Goal: Information Seeking & Learning: Check status

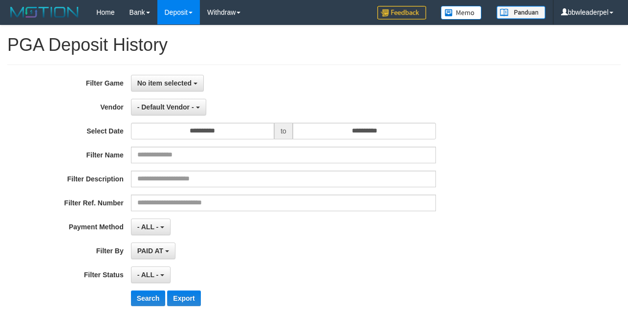
select select
select select "**"
click at [170, 74] on div "**********" at bounding box center [313, 193] width 613 height 259
drag, startPoint x: 168, startPoint y: 79, endPoint x: 199, endPoint y: 161, distance: 87.3
click at [168, 82] on span "No item selected" at bounding box center [164, 83] width 54 height 8
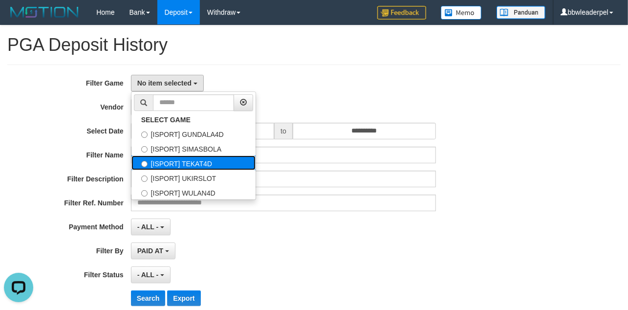
click at [198, 164] on label "[ISPORT] TEKAT4D" at bounding box center [193, 162] width 124 height 15
select select "***"
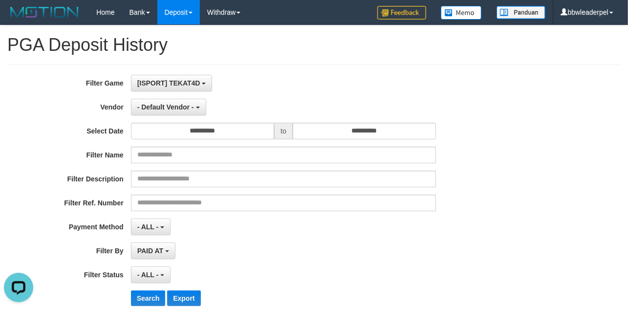
scroll to position [25, 0]
click at [196, 105] on button "- Default Vendor -" at bounding box center [168, 107] width 75 height 17
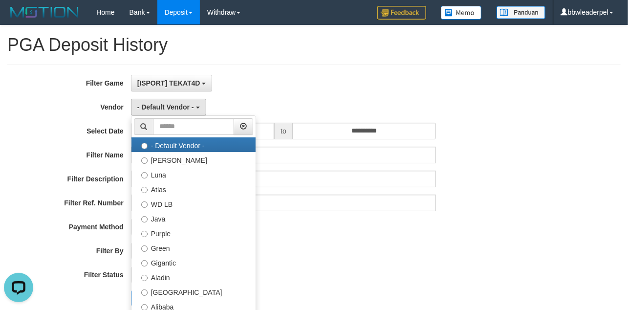
click at [338, 165] on div "**********" at bounding box center [261, 194] width 523 height 238
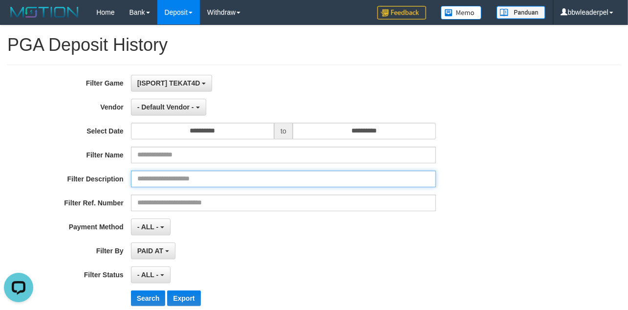
click at [204, 184] on input "text" at bounding box center [283, 178] width 305 height 17
paste input "**********"
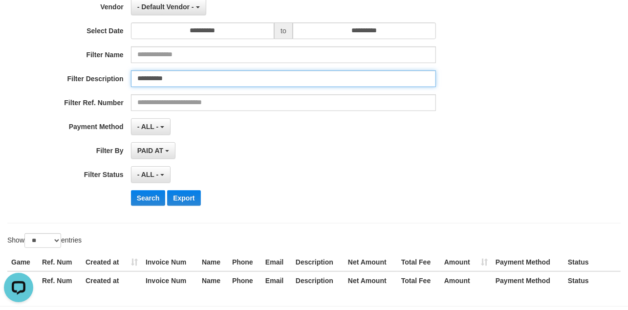
scroll to position [77, 0]
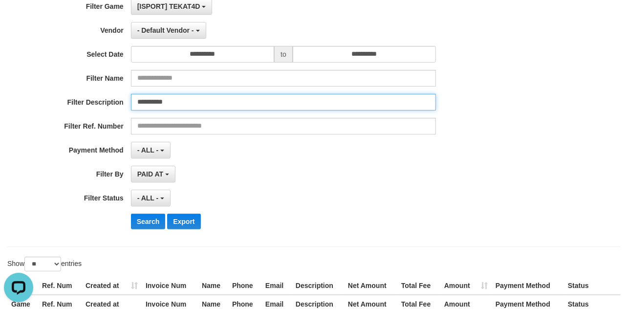
type input "**********"
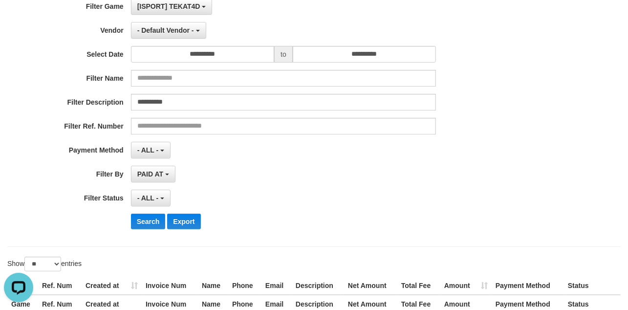
click at [377, 231] on div "**********" at bounding box center [261, 117] width 523 height 238
click at [163, 185] on div "**********" at bounding box center [261, 117] width 523 height 238
click at [163, 175] on span "PAID AT" at bounding box center [150, 174] width 26 height 8
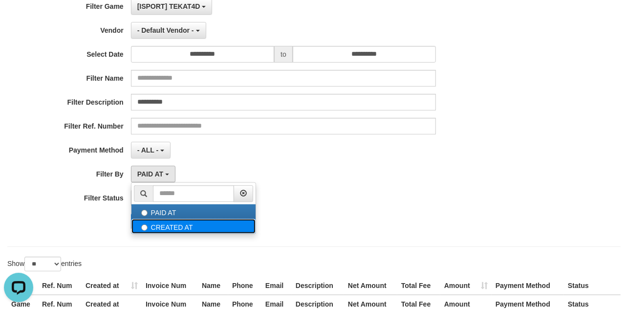
click at [165, 229] on label "CREATED AT" at bounding box center [193, 226] width 124 height 15
select select "*"
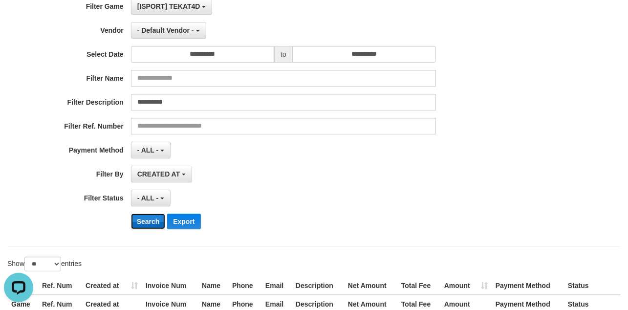
click at [141, 221] on button "Search" at bounding box center [148, 221] width 35 height 16
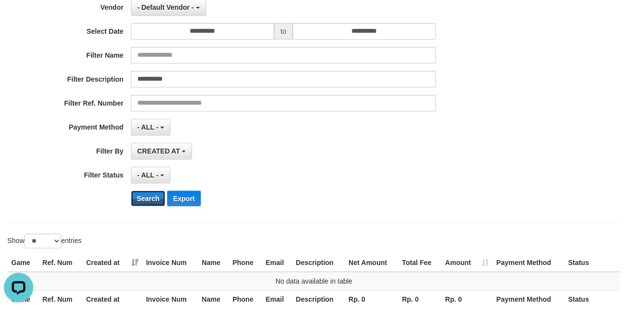
scroll to position [0, 0]
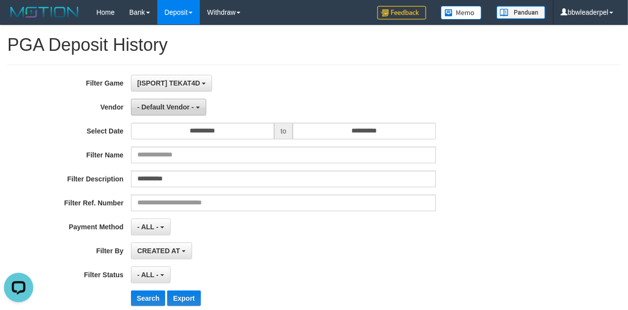
click at [163, 102] on button "- Default Vendor -" at bounding box center [168, 107] width 75 height 17
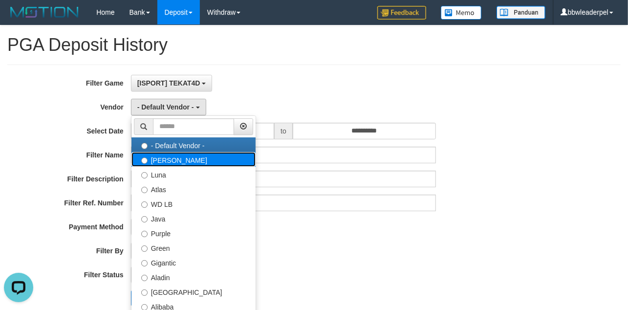
click at [165, 167] on label "[PERSON_NAME]" at bounding box center [193, 159] width 124 height 15
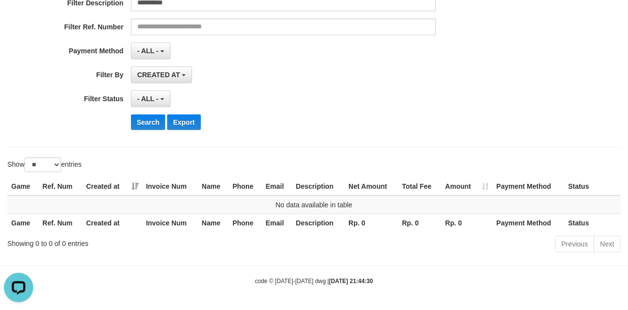
scroll to position [178, 0]
click at [148, 124] on button "Search" at bounding box center [148, 122] width 35 height 16
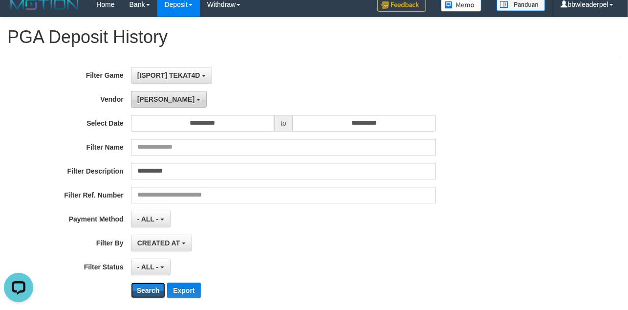
scroll to position [0, 0]
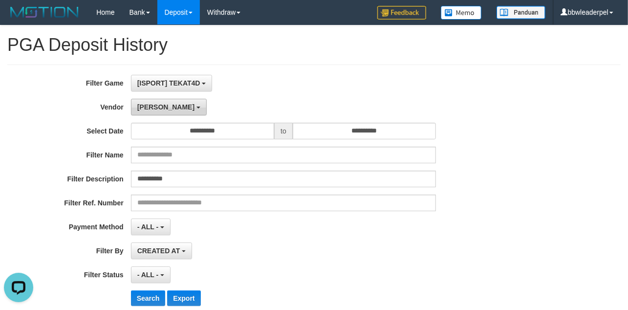
click at [141, 104] on span "[PERSON_NAME]" at bounding box center [165, 107] width 57 height 8
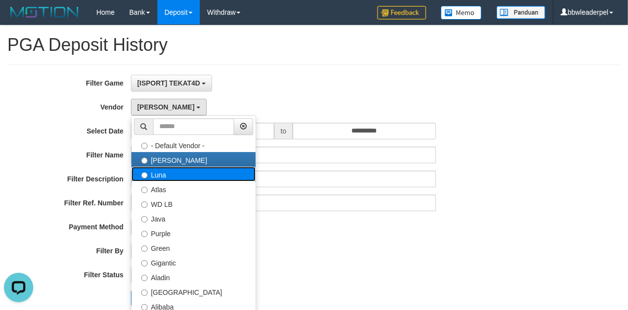
click at [178, 174] on label "Luna" at bounding box center [193, 174] width 124 height 15
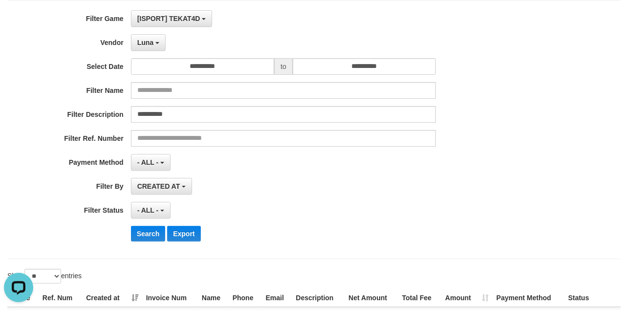
scroll to position [178, 0]
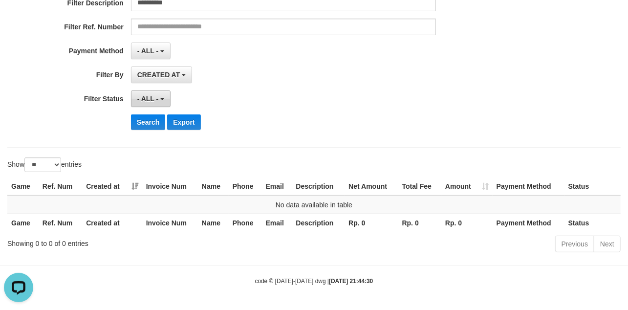
click at [145, 105] on button "- ALL -" at bounding box center [151, 98] width 40 height 17
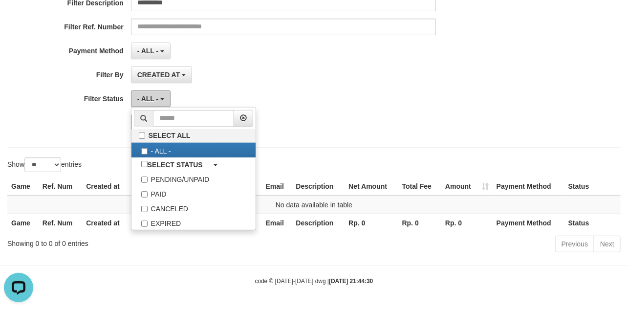
click at [155, 98] on span "- ALL -" at bounding box center [147, 99] width 21 height 8
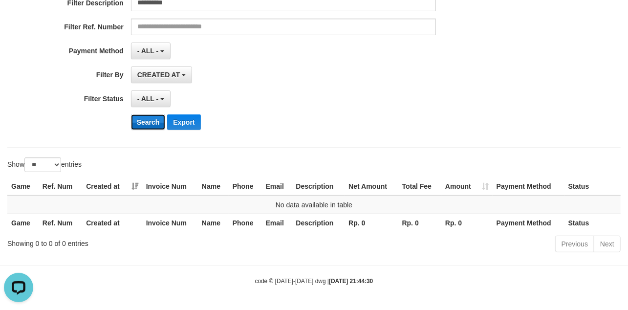
click at [155, 114] on button "Search" at bounding box center [148, 122] width 35 height 16
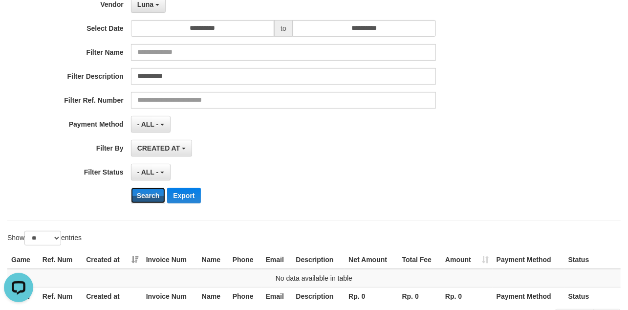
scroll to position [0, 0]
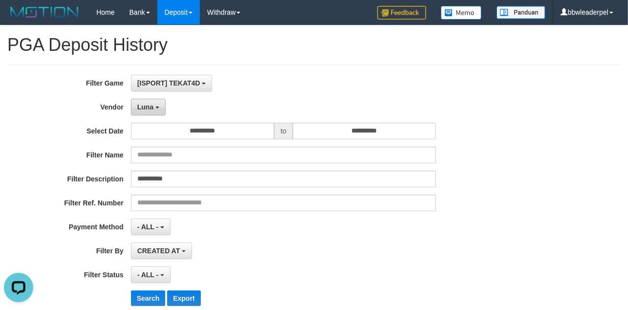
click at [160, 110] on button "Luna" at bounding box center [148, 107] width 35 height 17
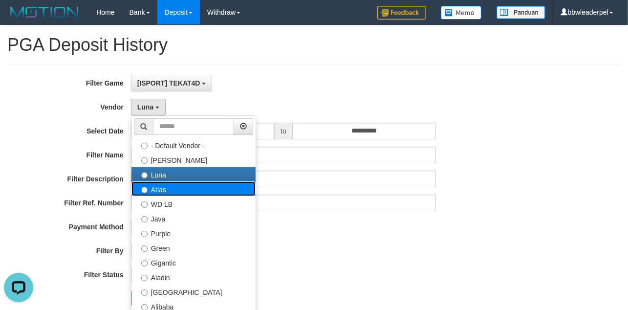
click at [166, 189] on label "Atlas" at bounding box center [193, 188] width 124 height 15
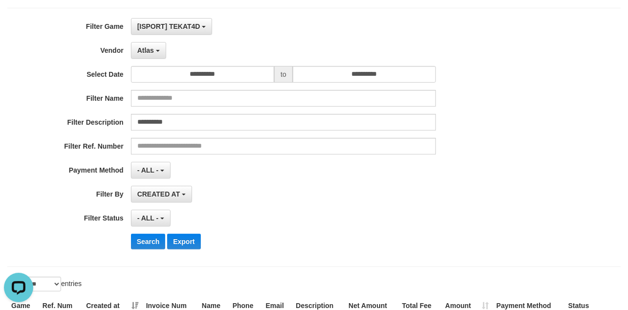
scroll to position [178, 0]
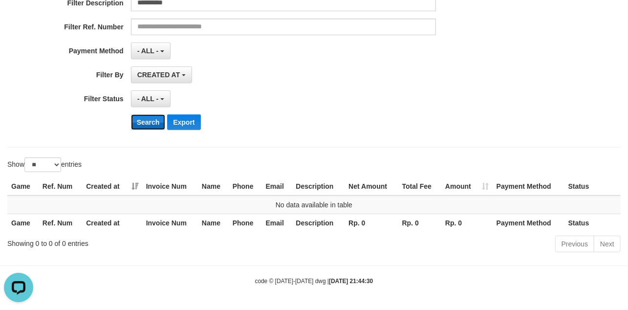
click at [154, 124] on button "Search" at bounding box center [148, 122] width 35 height 16
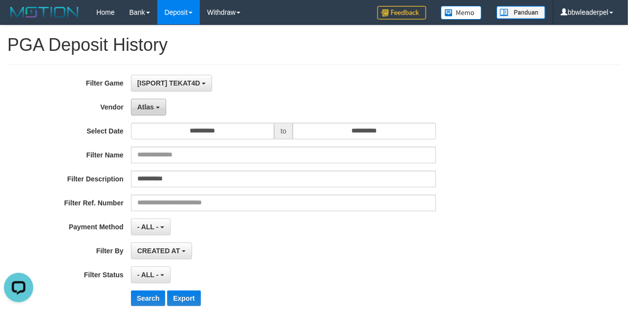
click at [154, 99] on button "Atlas" at bounding box center [148, 107] width 35 height 17
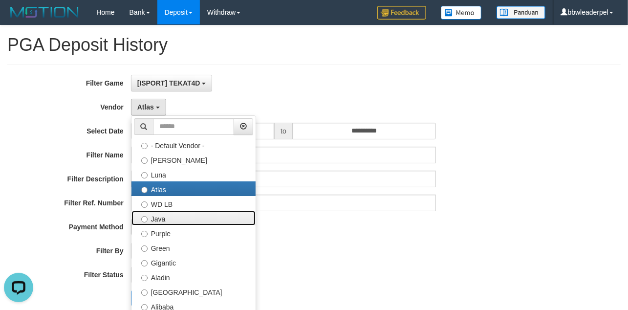
click at [165, 225] on label "Java" at bounding box center [193, 217] width 124 height 15
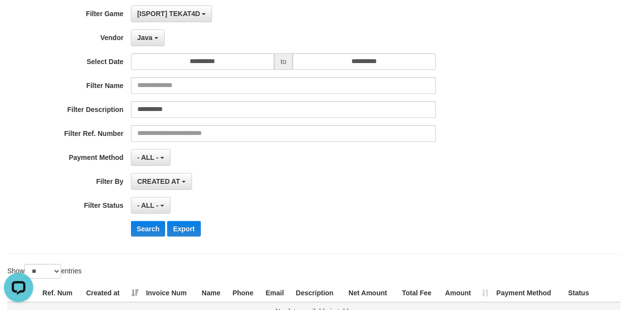
scroll to position [178, 0]
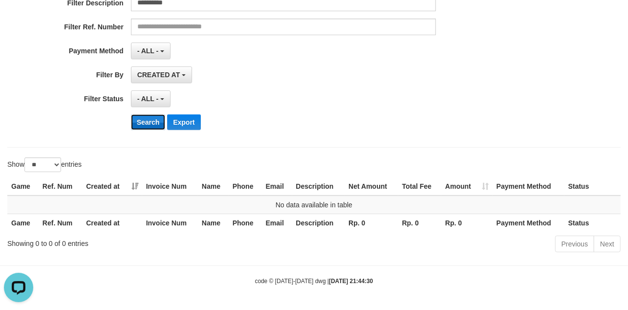
click at [147, 120] on button "Search" at bounding box center [148, 122] width 35 height 16
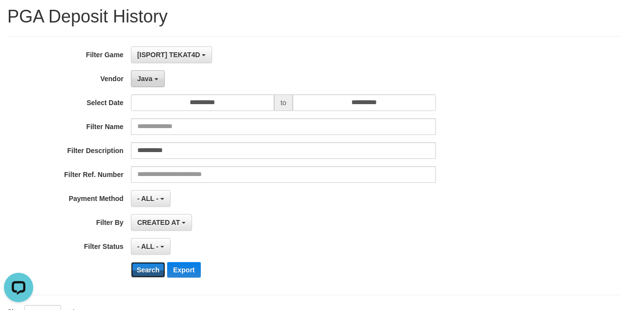
scroll to position [0, 0]
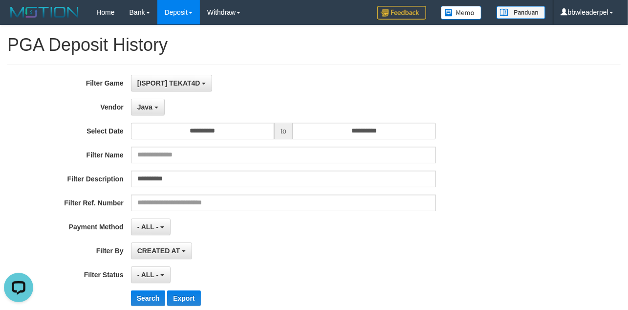
click at [152, 117] on div "**********" at bounding box center [261, 194] width 523 height 238
click at [152, 114] on button "Java" at bounding box center [148, 107] width 34 height 17
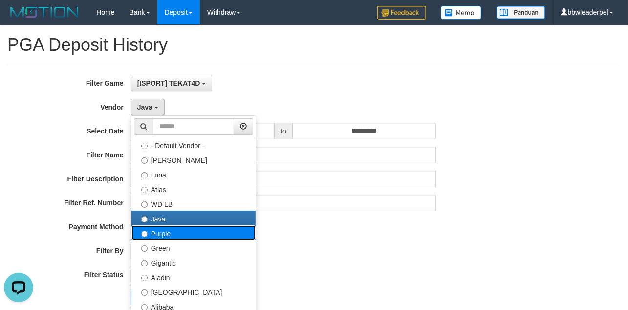
click at [165, 238] on label "Purple" at bounding box center [193, 232] width 124 height 15
select select "**********"
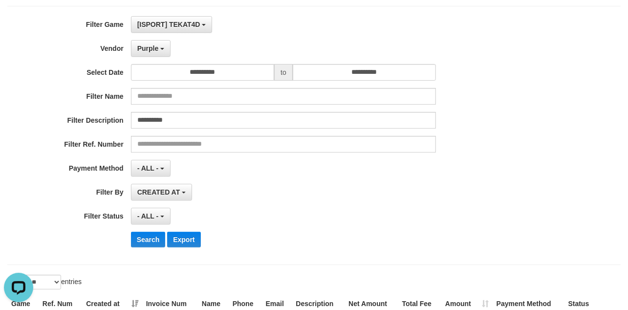
scroll to position [178, 0]
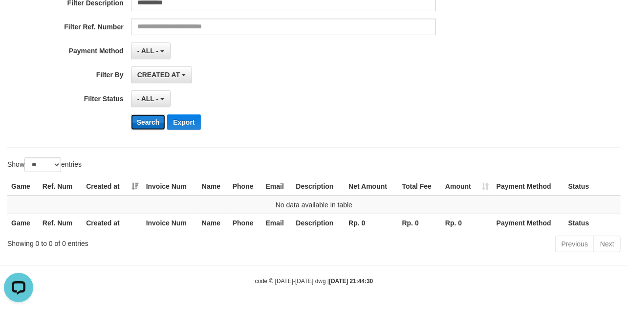
click at [140, 117] on button "Search" at bounding box center [148, 122] width 35 height 16
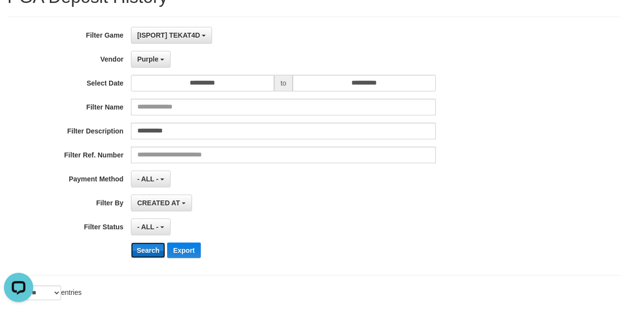
scroll to position [0, 0]
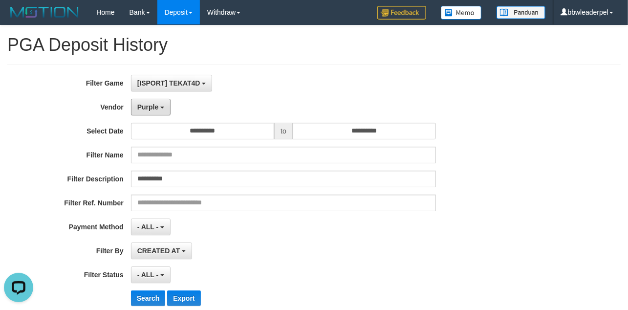
drag, startPoint x: 149, startPoint y: 104, endPoint x: 158, endPoint y: 180, distance: 77.2
click at [149, 104] on span "Purple" at bounding box center [147, 107] width 21 height 8
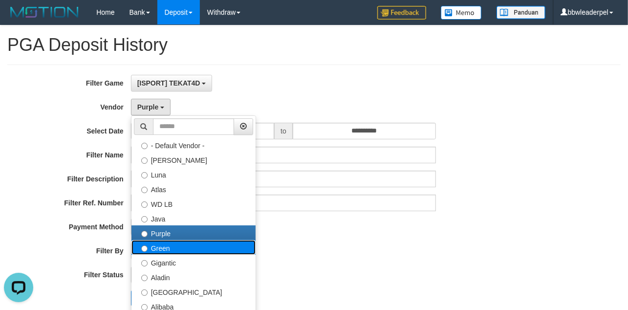
click at [157, 245] on label "Green" at bounding box center [193, 247] width 124 height 15
select select "**********"
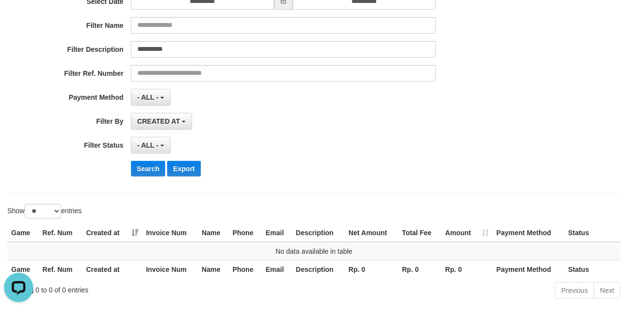
scroll to position [130, 0]
click at [137, 168] on button "Search" at bounding box center [148, 168] width 35 height 16
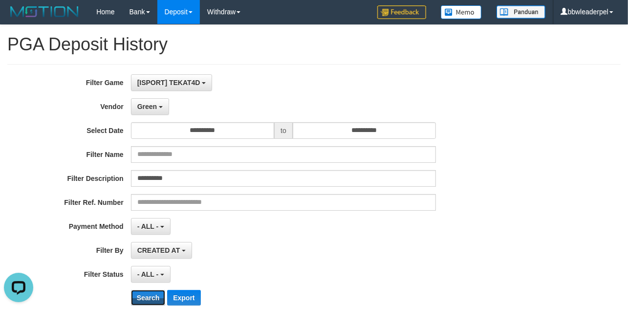
scroll to position [0, 0]
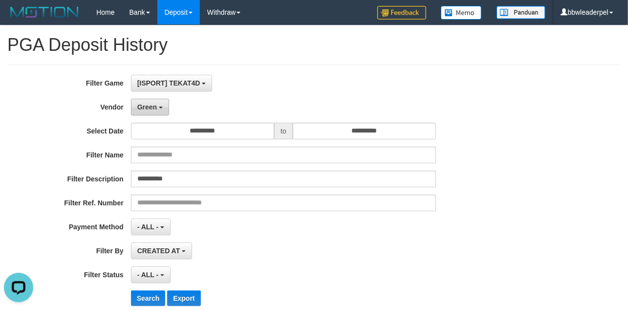
click at [149, 108] on span "Green" at bounding box center [147, 107] width 20 height 8
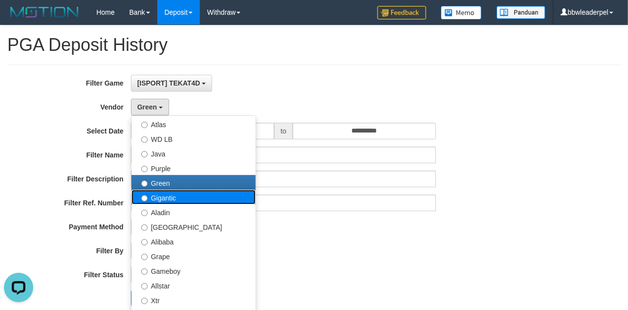
click at [162, 198] on label "Gigantic" at bounding box center [193, 196] width 124 height 15
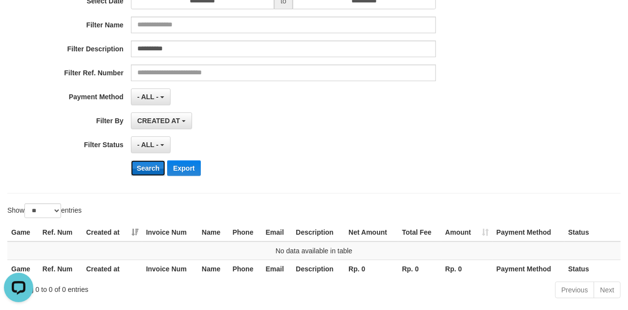
click at [139, 170] on button "Search" at bounding box center [148, 168] width 35 height 16
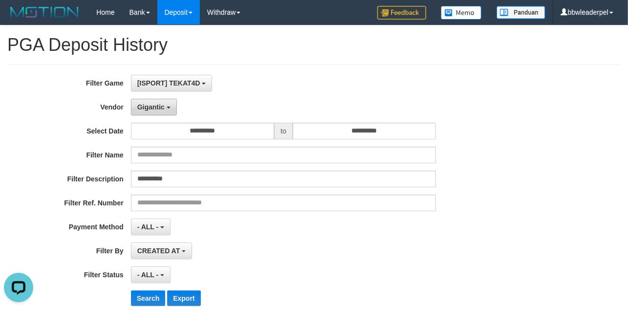
click at [158, 107] on span "Gigantic" at bounding box center [150, 107] width 27 height 8
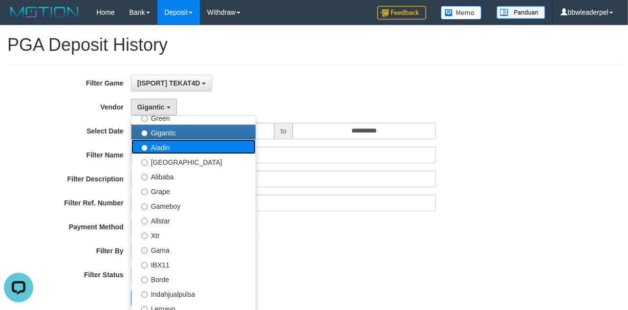
click at [176, 148] on label "Aladin" at bounding box center [193, 146] width 124 height 15
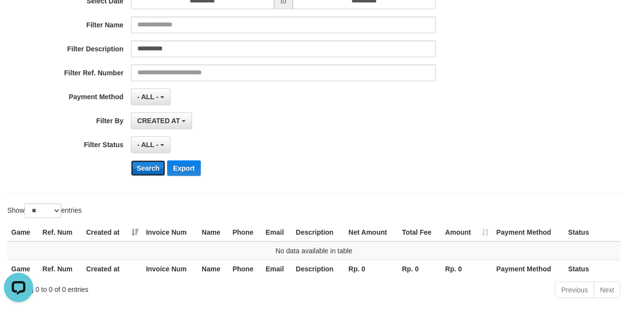
click at [155, 173] on button "Search" at bounding box center [148, 168] width 35 height 16
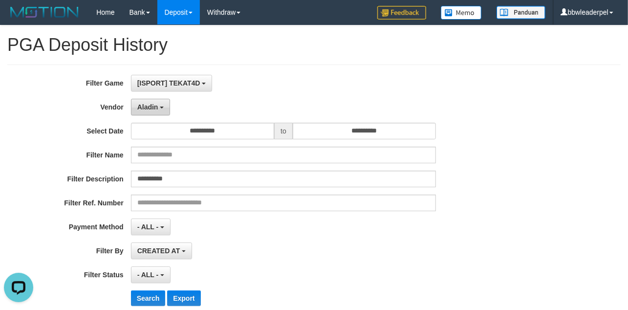
click at [149, 107] on span "Aladin" at bounding box center [147, 107] width 21 height 8
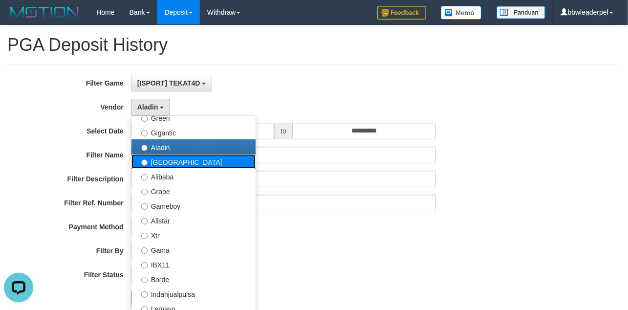
click at [174, 165] on label "[GEOGRAPHIC_DATA]" at bounding box center [193, 161] width 124 height 15
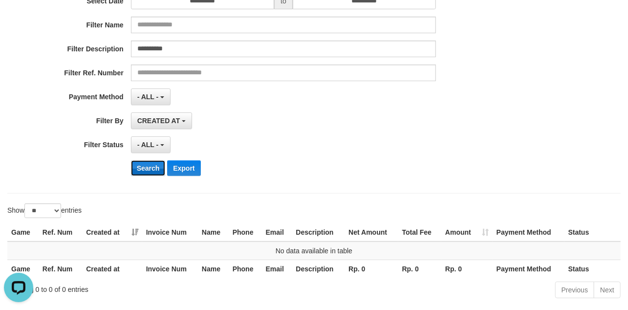
click at [143, 168] on button "Search" at bounding box center [148, 168] width 35 height 16
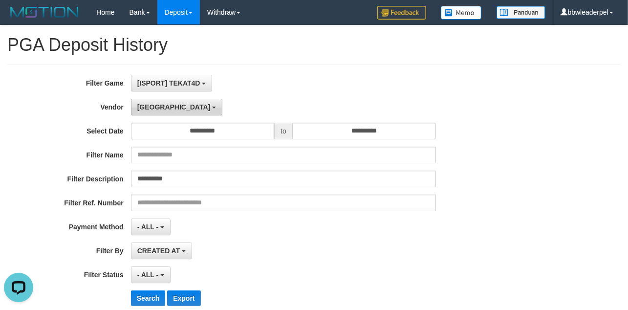
click at [212, 106] on b "button" at bounding box center [214, 107] width 4 height 2
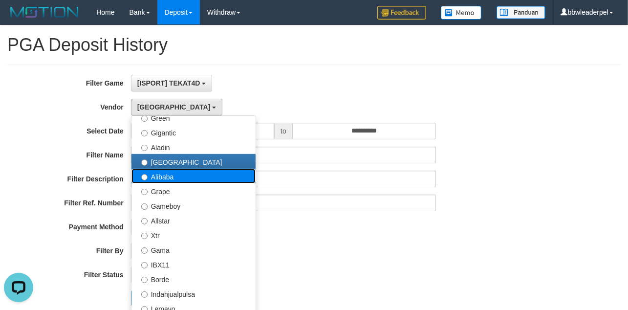
click at [159, 183] on label "Alibaba" at bounding box center [193, 175] width 124 height 15
select select "**********"
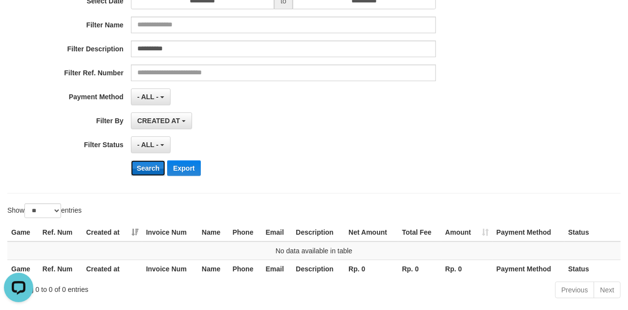
click at [145, 169] on button "Search" at bounding box center [148, 168] width 35 height 16
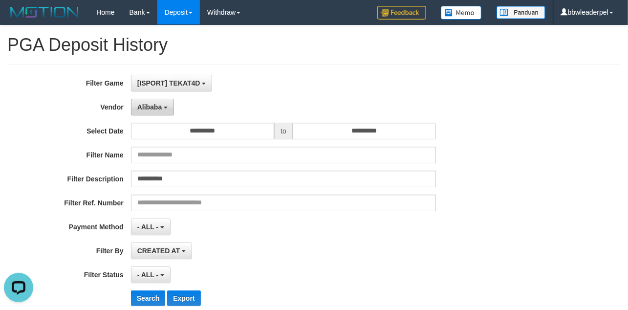
click at [144, 104] on span "Alibaba" at bounding box center [149, 107] width 25 height 8
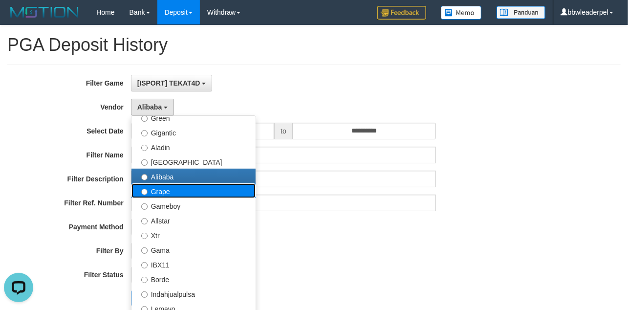
click at [163, 186] on label "Grape" at bounding box center [193, 190] width 124 height 15
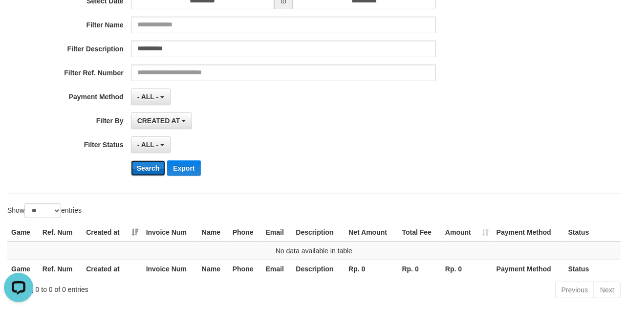
click at [151, 171] on button "Search" at bounding box center [148, 168] width 35 height 16
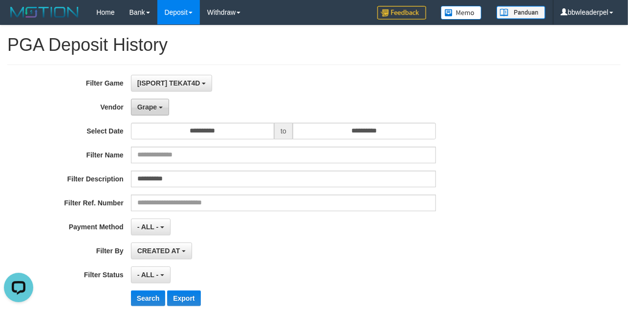
click at [137, 102] on button "Grape" at bounding box center [150, 107] width 38 height 17
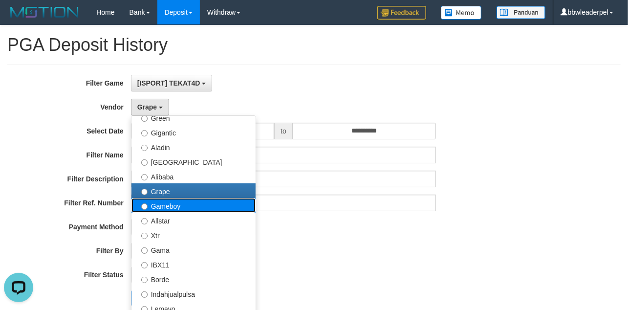
click at [161, 207] on label "Gameboy" at bounding box center [193, 205] width 124 height 15
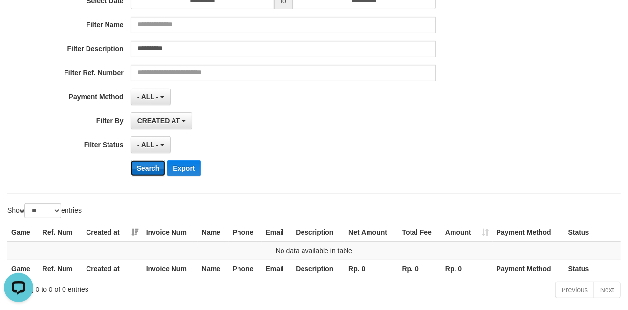
click at [153, 169] on button "Search" at bounding box center [148, 168] width 35 height 16
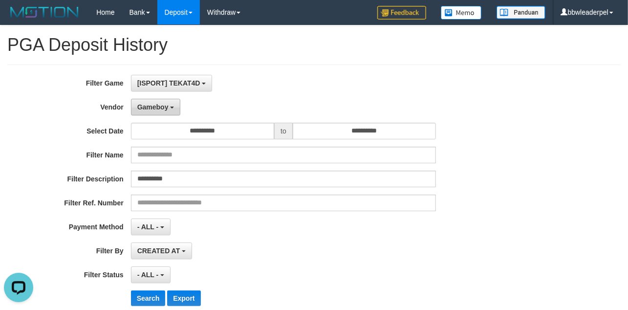
click at [148, 109] on span "Gameboy" at bounding box center [152, 107] width 31 height 8
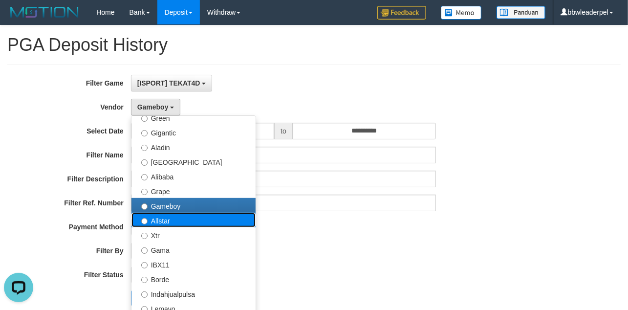
click at [159, 219] on label "Allstar" at bounding box center [193, 219] width 124 height 15
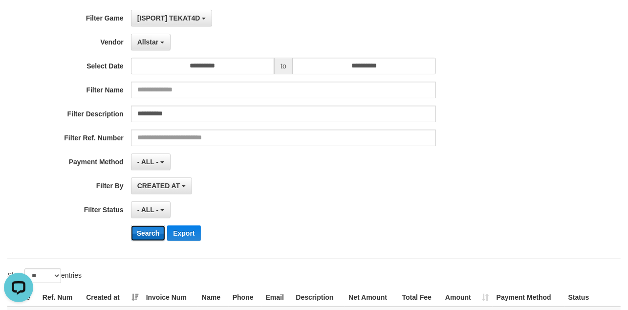
click at [144, 233] on button "Search" at bounding box center [148, 233] width 35 height 16
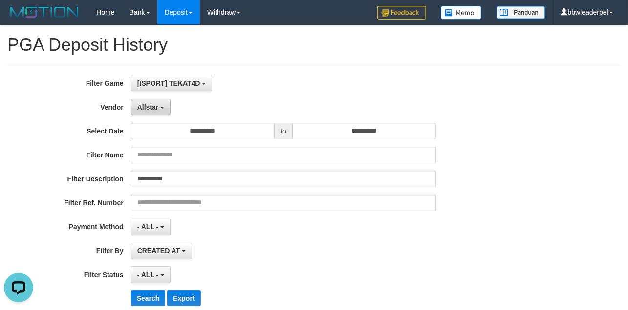
click at [157, 101] on button "Allstar" at bounding box center [151, 107] width 40 height 17
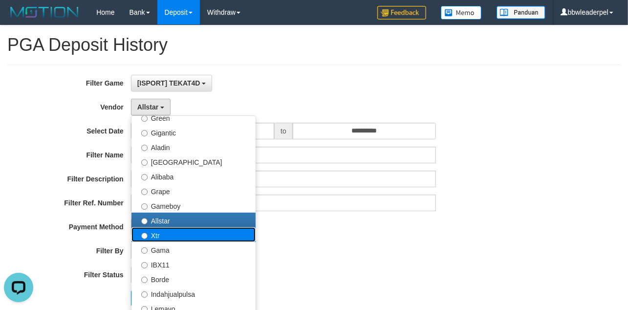
click at [170, 235] on label "Xtr" at bounding box center [193, 234] width 124 height 15
select select "**********"
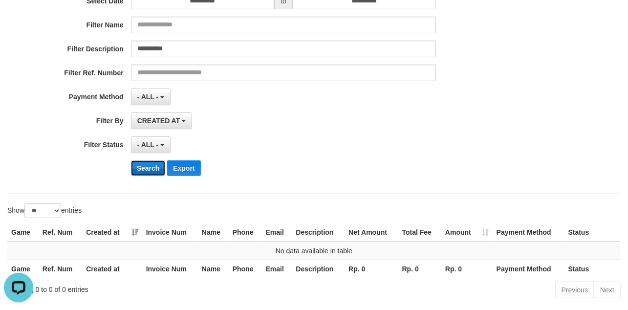
click at [152, 166] on button "Search" at bounding box center [148, 168] width 35 height 16
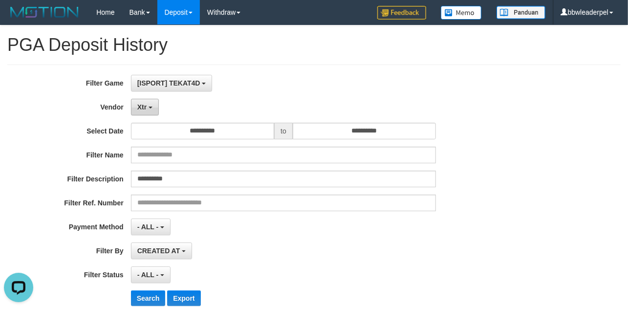
click at [152, 110] on button "Xtr" at bounding box center [145, 107] width 28 height 17
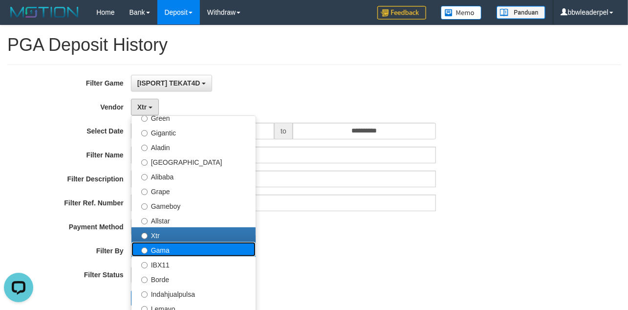
click at [150, 250] on label "Gama" at bounding box center [193, 249] width 124 height 15
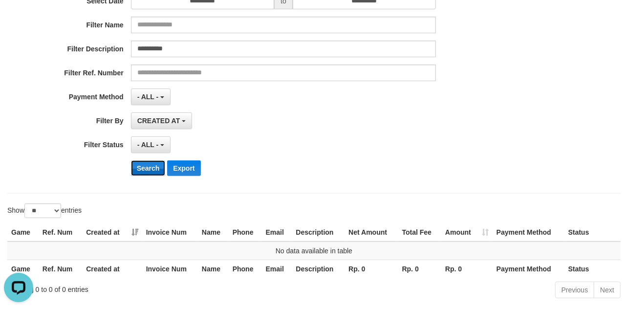
click at [159, 166] on button "Search" at bounding box center [148, 168] width 35 height 16
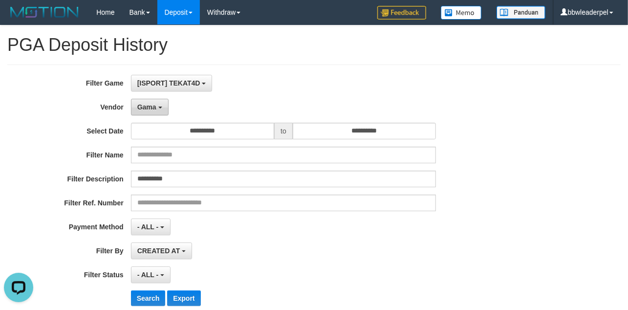
click at [148, 110] on span "Gama" at bounding box center [146, 107] width 19 height 8
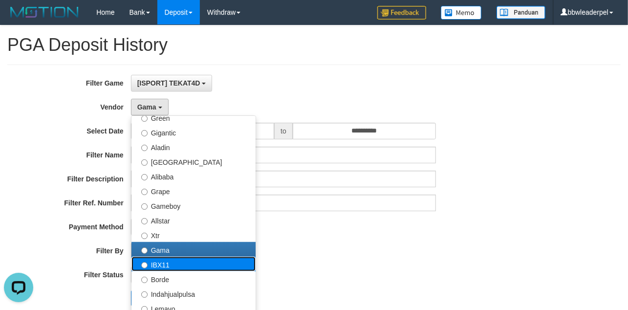
click at [167, 269] on label "IBX11" at bounding box center [193, 263] width 124 height 15
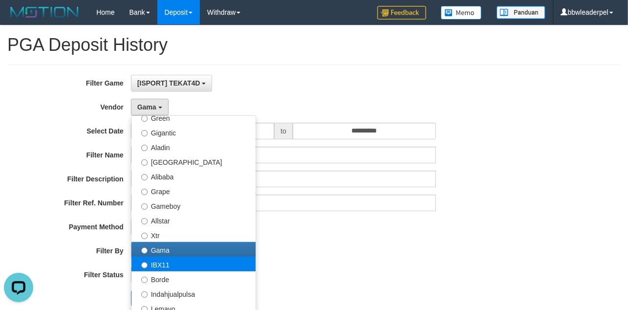
select select "**********"
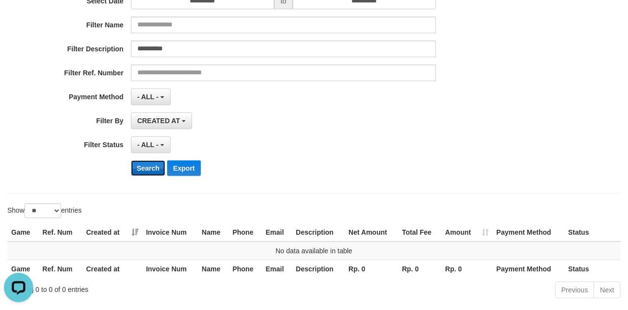
click at [147, 164] on button "Search" at bounding box center [148, 168] width 35 height 16
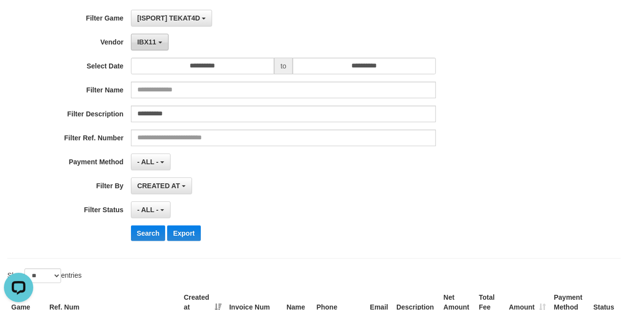
click at [155, 45] on button "IBX11" at bounding box center [150, 42] width 38 height 17
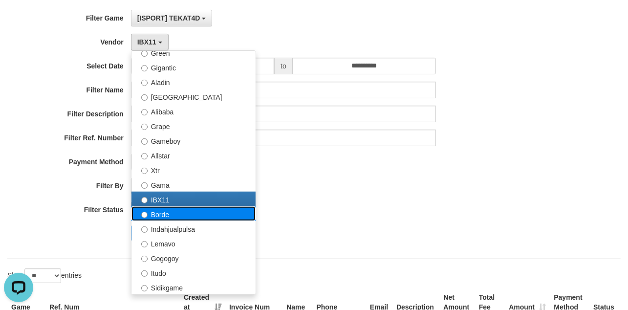
click at [174, 214] on label "Borde" at bounding box center [193, 213] width 124 height 15
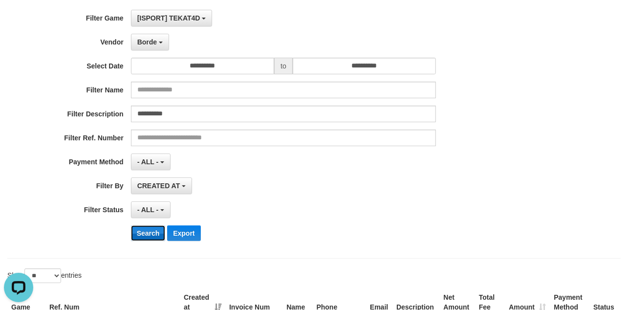
click at [135, 235] on button "Search" at bounding box center [148, 233] width 35 height 16
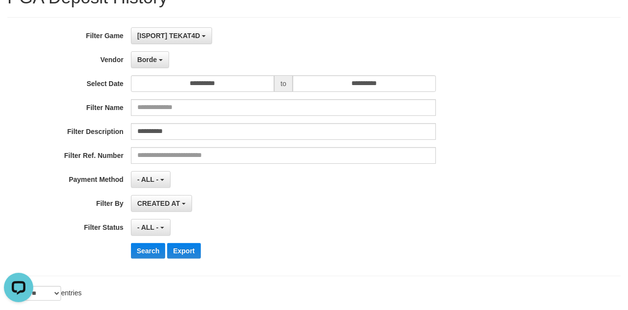
click at [149, 74] on div "**********" at bounding box center [261, 146] width 523 height 238
click at [163, 58] on button "Borde" at bounding box center [150, 59] width 38 height 17
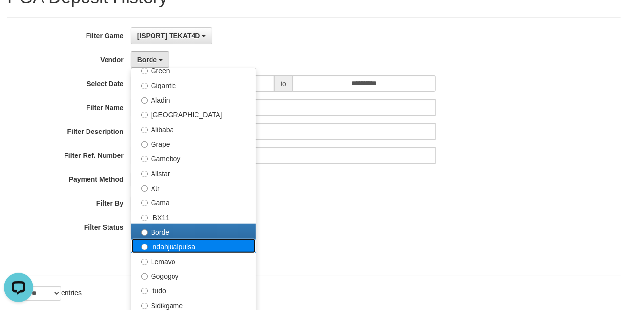
click at [180, 244] on label "Indahjualpulsa" at bounding box center [193, 245] width 124 height 15
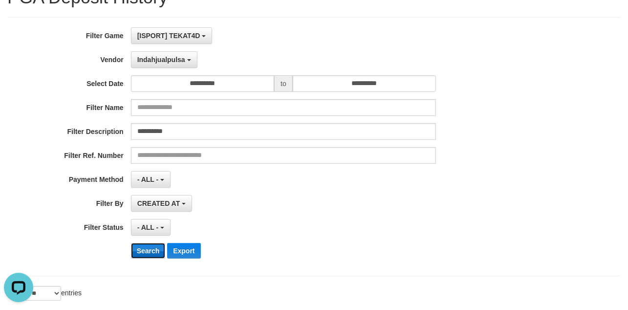
click at [151, 251] on button "Search" at bounding box center [148, 251] width 35 height 16
click at [148, 54] on button "Indahjualpulsa" at bounding box center [164, 59] width 66 height 17
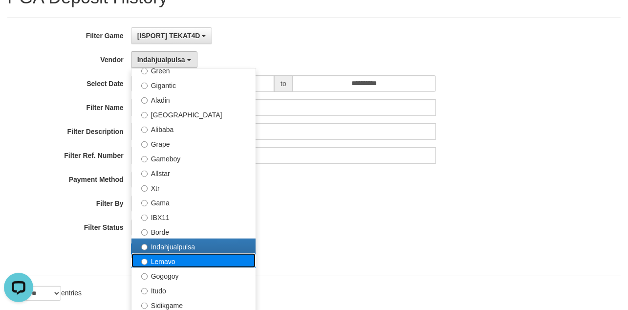
click at [170, 262] on label "Lemavo" at bounding box center [193, 260] width 124 height 15
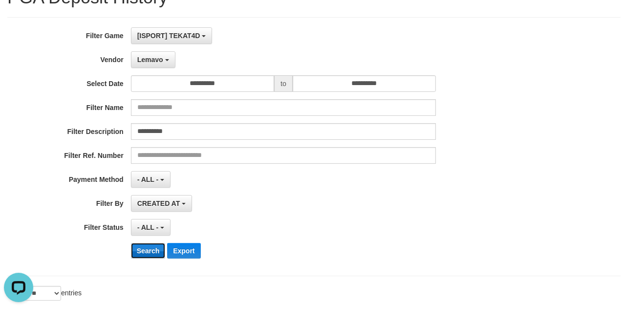
click at [151, 251] on button "Search" at bounding box center [148, 251] width 35 height 16
click at [148, 61] on span "Lemavo" at bounding box center [150, 60] width 26 height 8
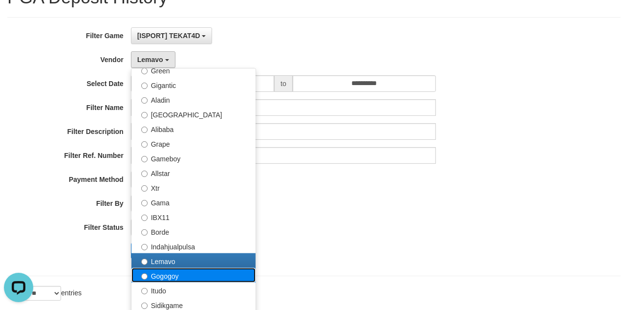
click at [167, 279] on label "Gogogoy" at bounding box center [193, 275] width 124 height 15
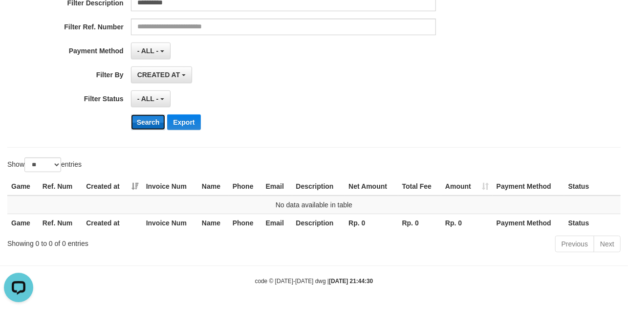
click at [149, 121] on button "Search" at bounding box center [148, 122] width 35 height 16
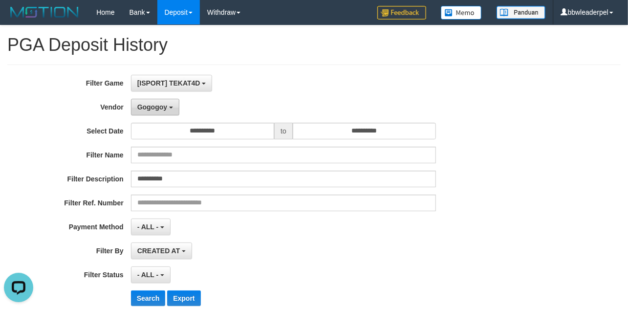
click at [153, 104] on span "Gogogoy" at bounding box center [152, 107] width 30 height 8
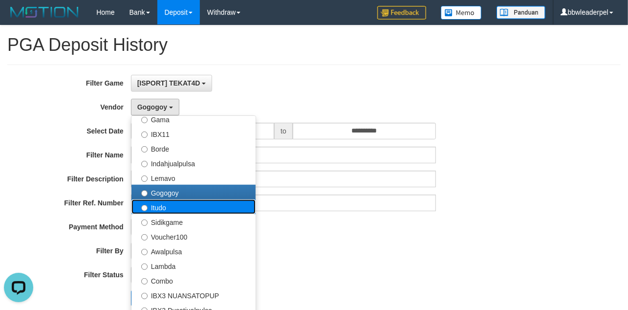
click at [173, 208] on label "Itudo" at bounding box center [193, 206] width 124 height 15
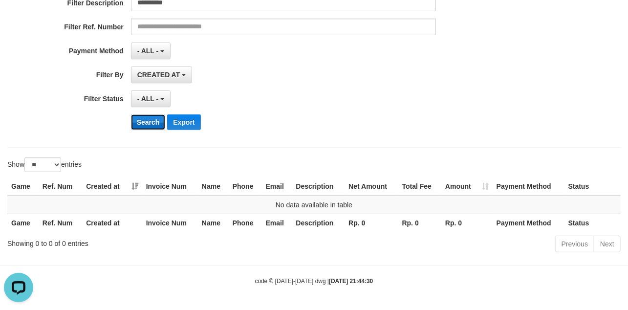
click at [149, 118] on button "Search" at bounding box center [148, 122] width 35 height 16
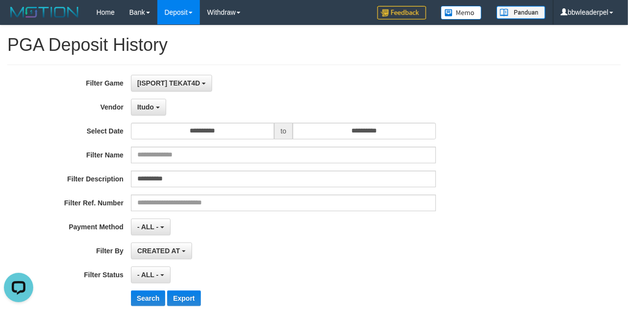
click at [149, 96] on div "**********" at bounding box center [261, 194] width 523 height 238
click at [147, 105] on span "Itudo" at bounding box center [145, 107] width 17 height 8
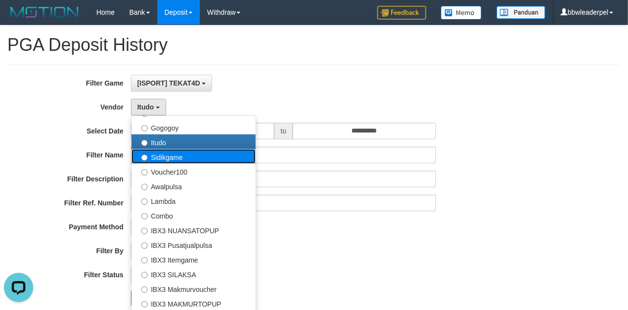
click at [185, 159] on label "Sidikgame" at bounding box center [193, 156] width 124 height 15
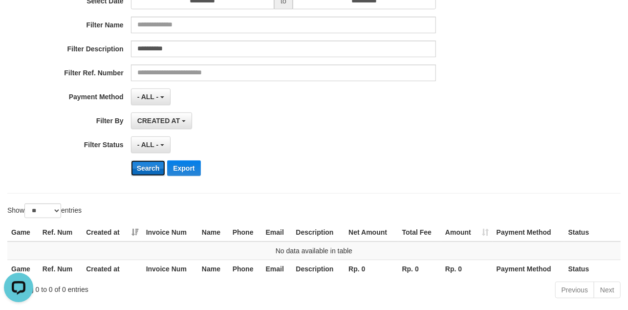
click at [149, 168] on button "Search" at bounding box center [148, 168] width 35 height 16
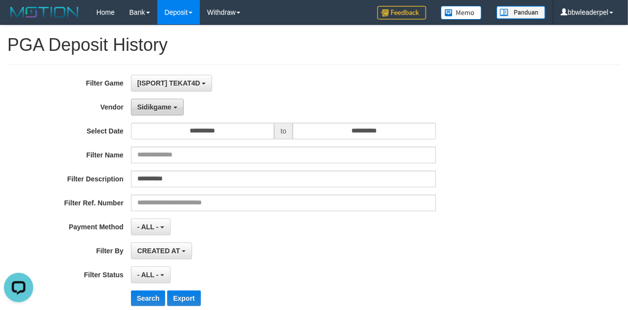
click at [155, 104] on span "Sidikgame" at bounding box center [154, 107] width 34 height 8
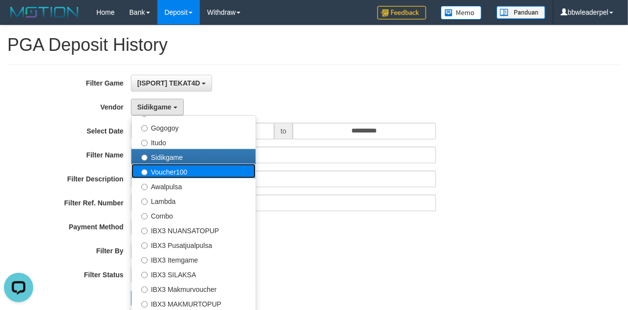
click at [192, 170] on label "Voucher100" at bounding box center [193, 171] width 124 height 15
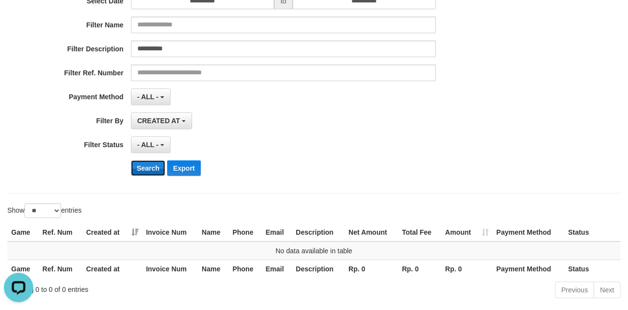
click at [147, 168] on button "Search" at bounding box center [148, 168] width 35 height 16
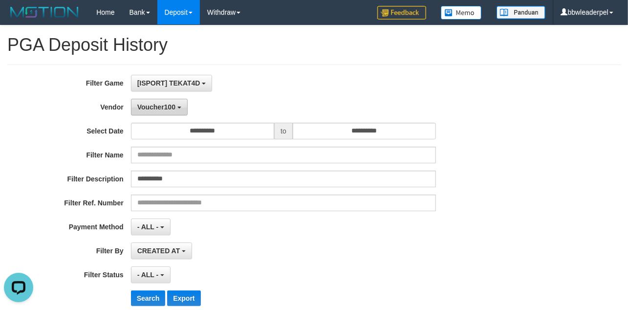
click at [152, 106] on span "Voucher100" at bounding box center [156, 107] width 38 height 8
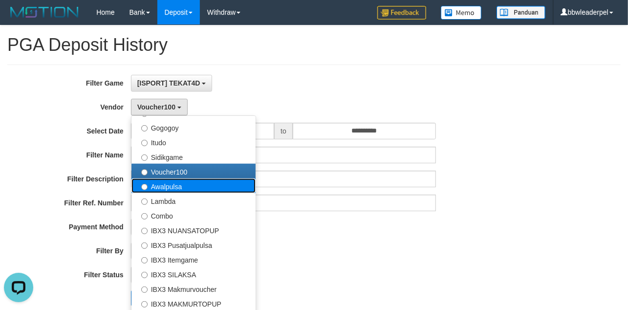
click at [176, 188] on label "Awalpulsa" at bounding box center [193, 185] width 124 height 15
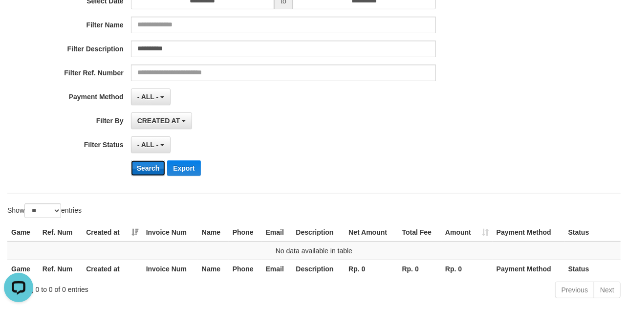
click at [148, 167] on button "Search" at bounding box center [148, 168] width 35 height 16
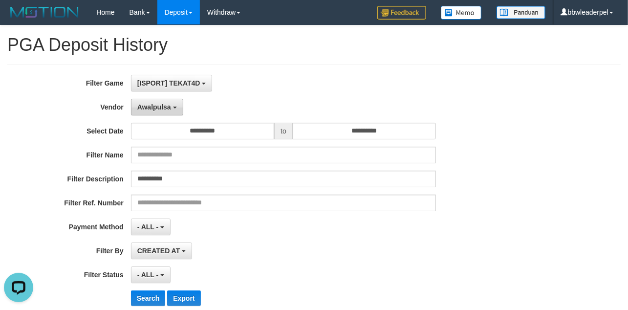
click at [162, 112] on button "Awalpulsa" at bounding box center [157, 107] width 52 height 17
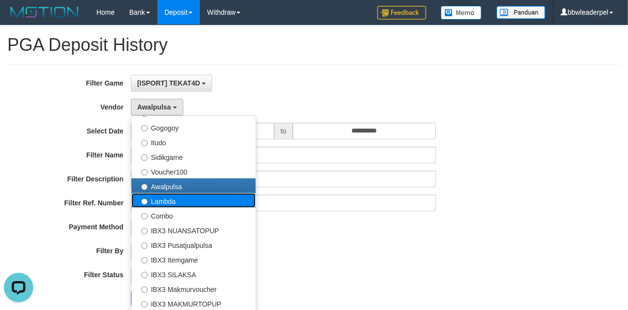
click at [155, 204] on label "Lambda" at bounding box center [193, 200] width 124 height 15
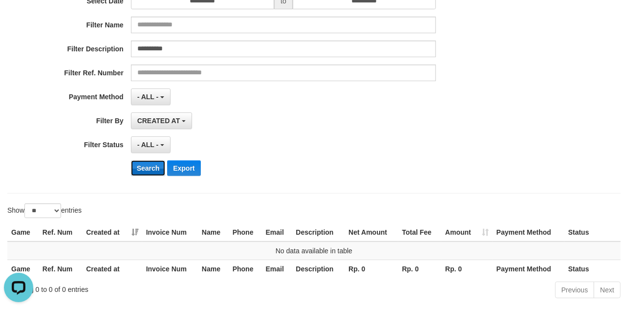
click at [157, 164] on button "Search" at bounding box center [148, 168] width 35 height 16
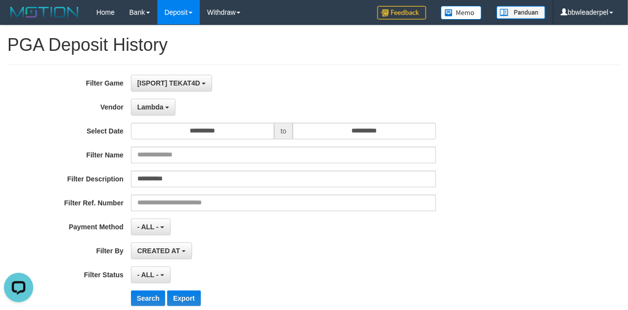
click at [161, 117] on div "**********" at bounding box center [261, 194] width 523 height 238
click at [161, 115] on button "Lambda" at bounding box center [153, 107] width 45 height 17
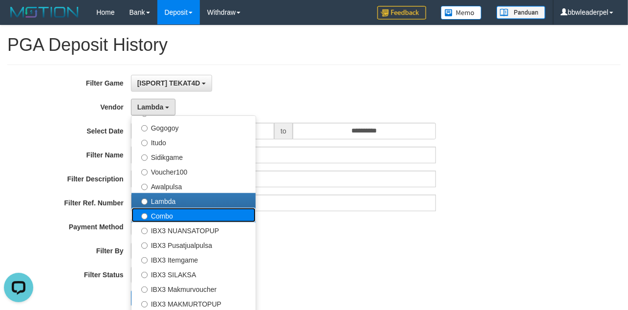
click at [165, 221] on label "Combo" at bounding box center [193, 215] width 124 height 15
select select "**********"
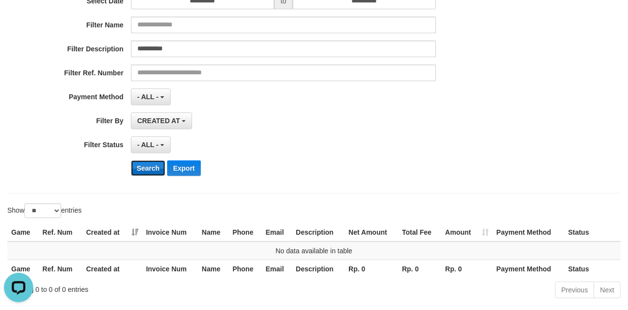
click at [162, 165] on button "Search" at bounding box center [148, 168] width 35 height 16
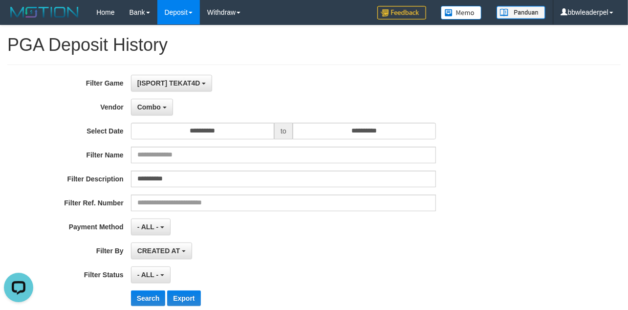
click at [162, 118] on div "**********" at bounding box center [261, 194] width 523 height 238
click at [166, 112] on button "Combo" at bounding box center [152, 107] width 42 height 17
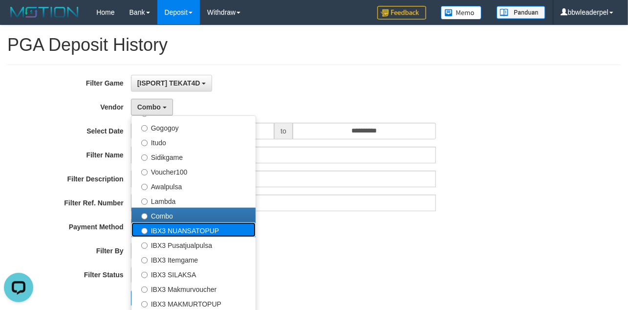
click at [189, 230] on label "IBX3 NUANSATOPUP" at bounding box center [193, 229] width 124 height 15
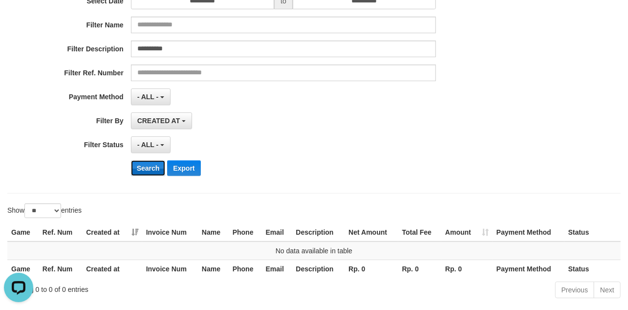
click at [149, 170] on button "Search" at bounding box center [148, 168] width 35 height 16
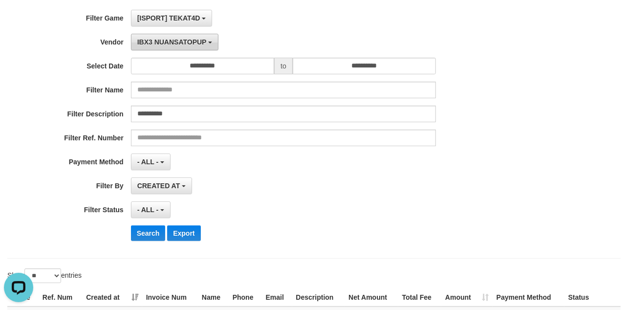
click at [193, 45] on span "IBX3 NUANSATOPUP" at bounding box center [171, 42] width 69 height 8
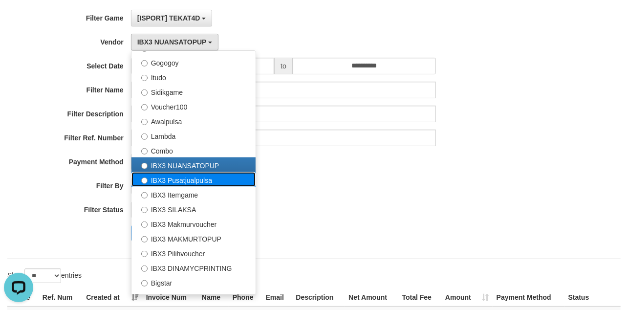
click at [194, 183] on label "IBX3 Pusatjualpulsa" at bounding box center [193, 179] width 124 height 15
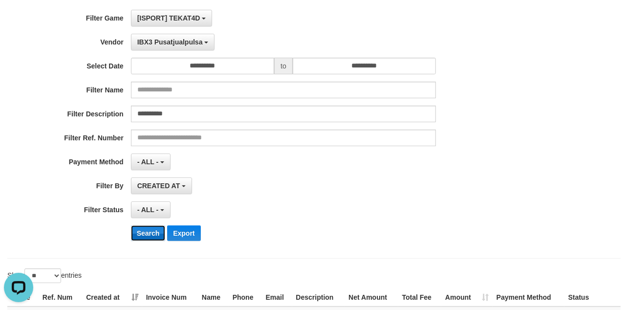
click at [135, 233] on button "Search" at bounding box center [148, 233] width 35 height 16
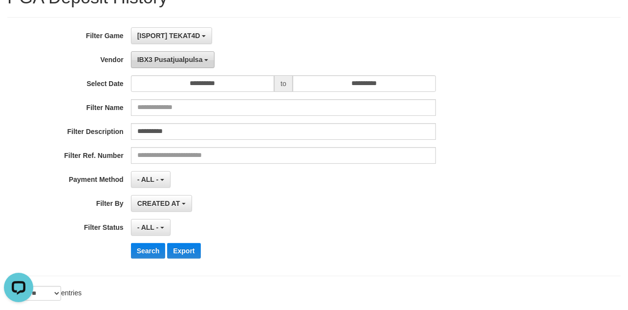
click at [163, 63] on span "IBX3 Pusatjualpulsa" at bounding box center [169, 60] width 65 height 8
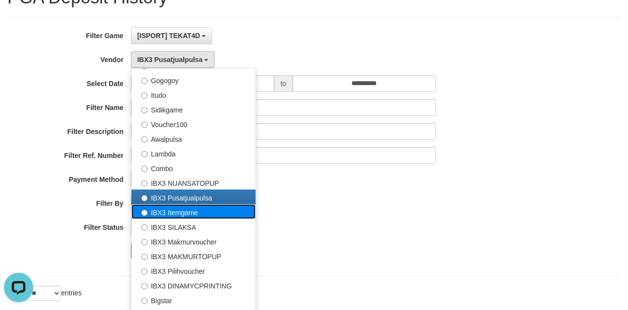
click at [180, 211] on label "IBX3 Itemgame" at bounding box center [193, 211] width 124 height 15
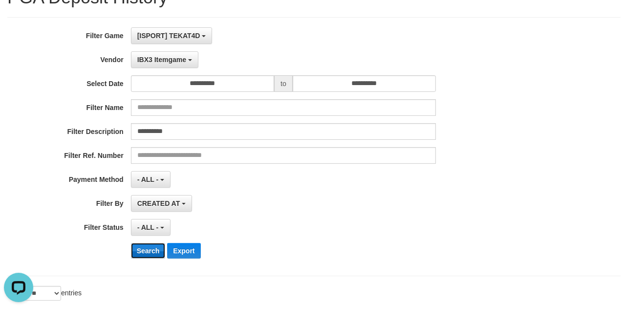
click at [137, 252] on button "Search" at bounding box center [148, 251] width 35 height 16
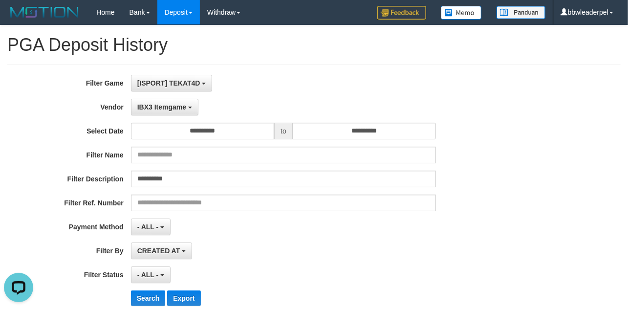
click at [184, 118] on div "**********" at bounding box center [261, 194] width 523 height 238
click at [186, 110] on button "IBX3 Itemgame" at bounding box center [164, 107] width 67 height 17
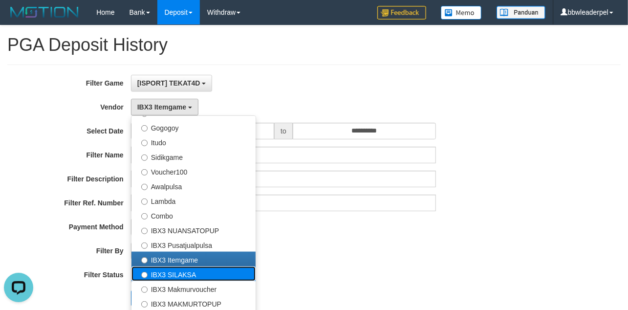
click at [157, 279] on label "IBX3 SILAKSA" at bounding box center [193, 273] width 124 height 15
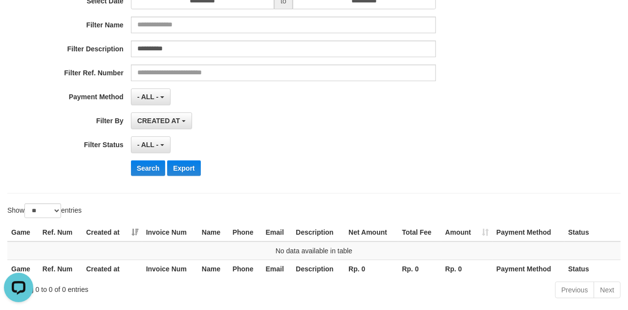
click at [143, 161] on div "**********" at bounding box center [261, 64] width 523 height 238
click at [139, 172] on button "Search" at bounding box center [148, 168] width 35 height 16
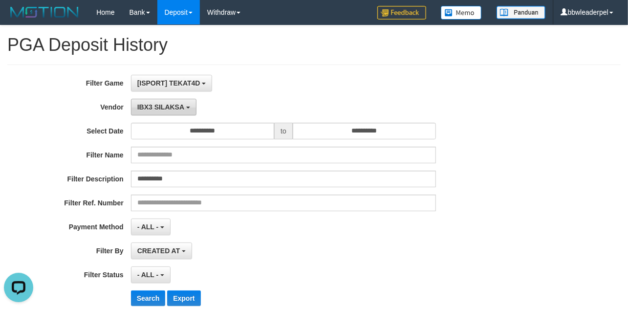
click at [176, 112] on button "IBX3 SILAKSA" at bounding box center [163, 107] width 65 height 17
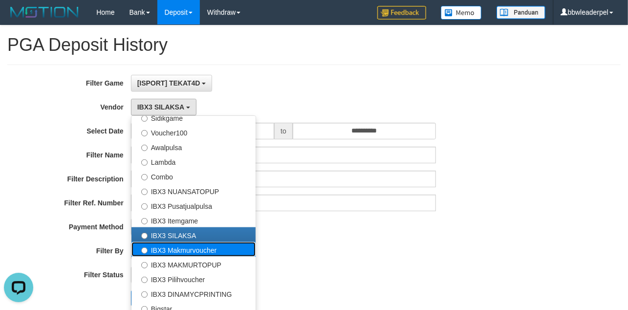
click at [169, 253] on label "IBX3 Makmurvoucher" at bounding box center [193, 249] width 124 height 15
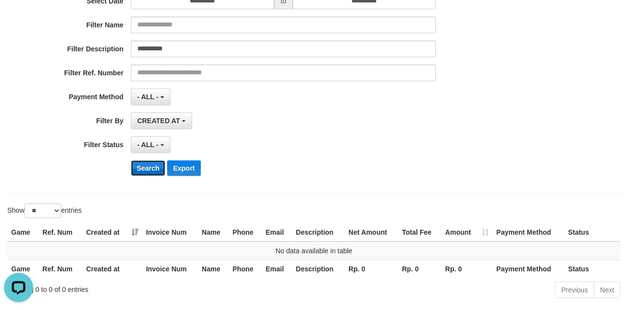
click at [144, 170] on button "Search" at bounding box center [148, 168] width 35 height 16
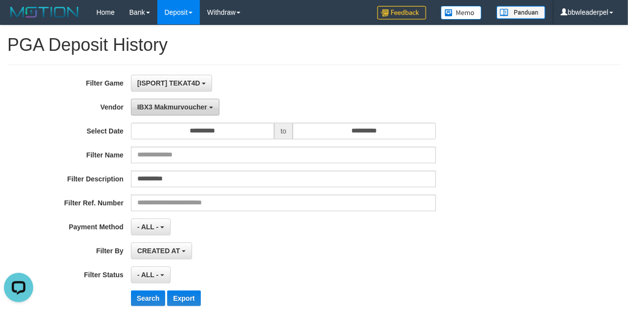
click at [174, 115] on button "IBX3 Makmurvoucher" at bounding box center [175, 107] width 88 height 17
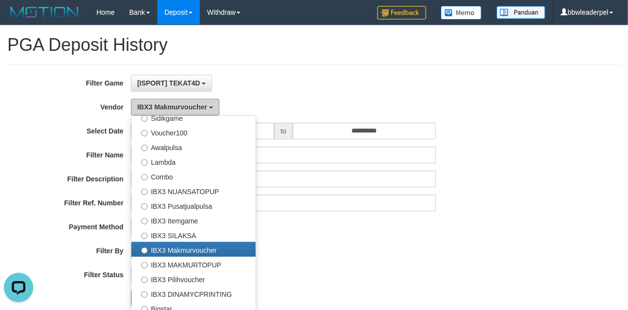
click at [192, 105] on span "IBX3 Makmurvoucher" at bounding box center [172, 107] width 70 height 8
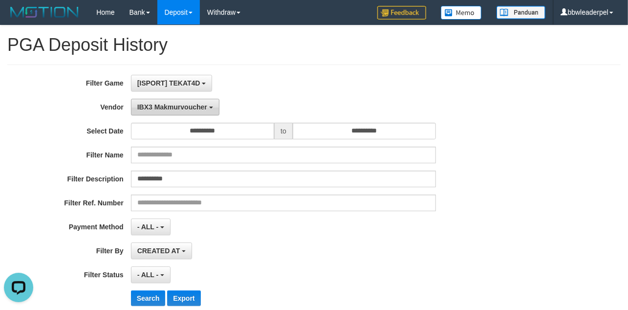
click at [192, 105] on span "IBX3 Makmurvoucher" at bounding box center [172, 107] width 70 height 8
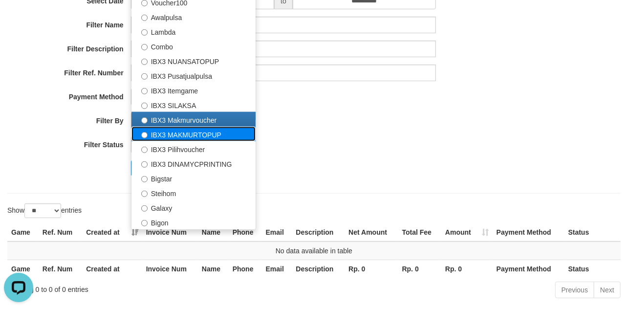
click at [206, 137] on label "IBX3 MAKMURTOPUP" at bounding box center [193, 133] width 124 height 15
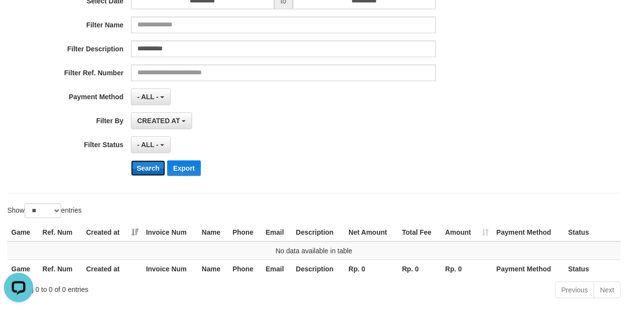
click at [157, 170] on button "Search" at bounding box center [148, 168] width 35 height 16
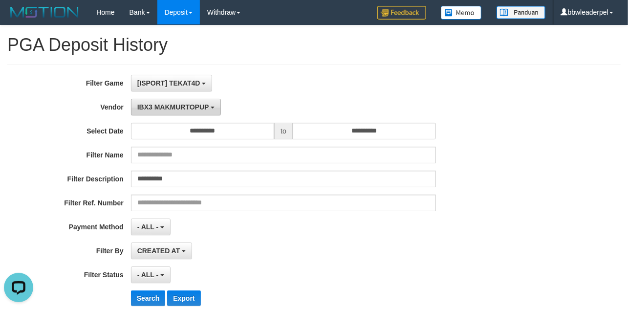
click at [172, 105] on span "IBX3 MAKMURTOPUP" at bounding box center [173, 107] width 72 height 8
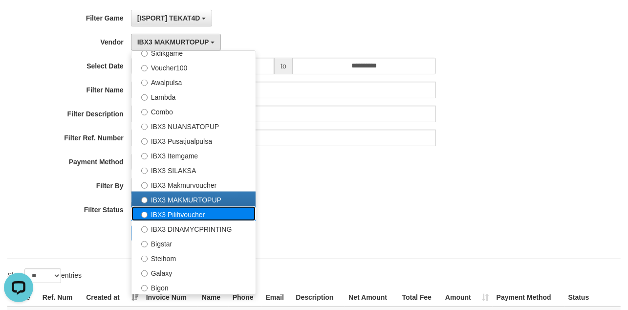
click at [173, 213] on label "IBX3 Pilihvoucher" at bounding box center [193, 213] width 124 height 15
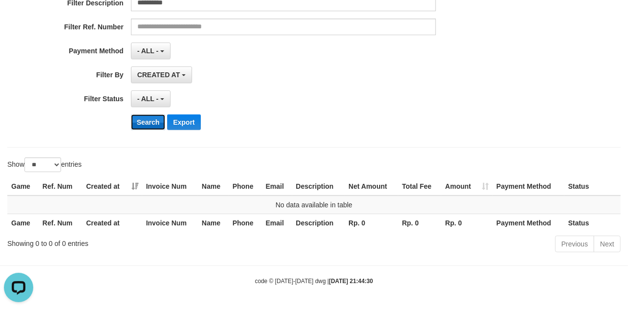
click at [139, 116] on button "Search" at bounding box center [148, 122] width 35 height 16
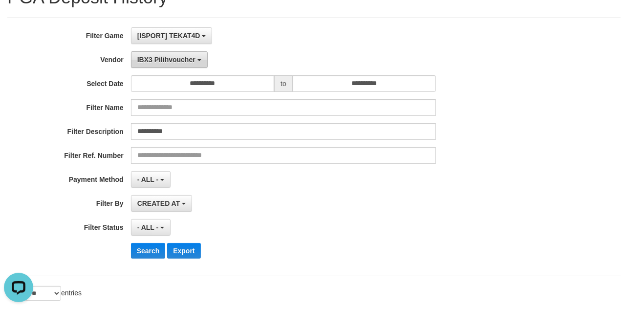
click at [182, 66] on button "IBX3 Pilihvoucher" at bounding box center [169, 59] width 77 height 17
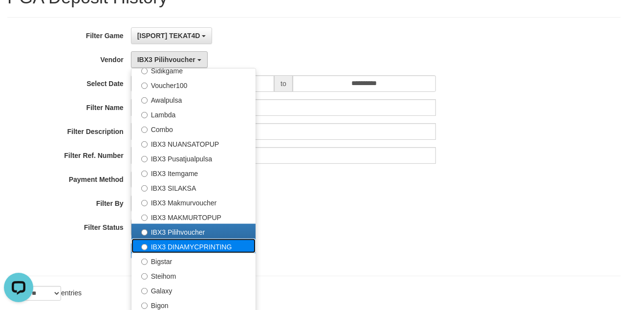
click at [172, 249] on label "IBX3 DINAMYCPRINTING" at bounding box center [193, 245] width 124 height 15
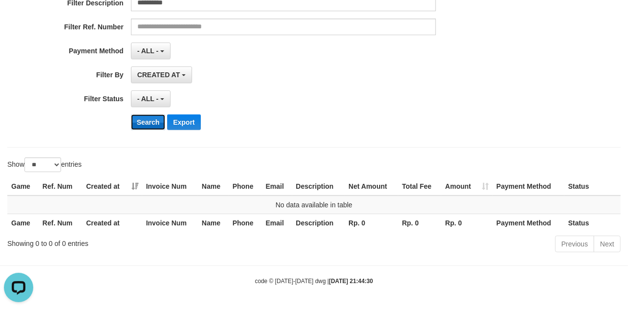
click at [147, 126] on button "Search" at bounding box center [148, 122] width 35 height 16
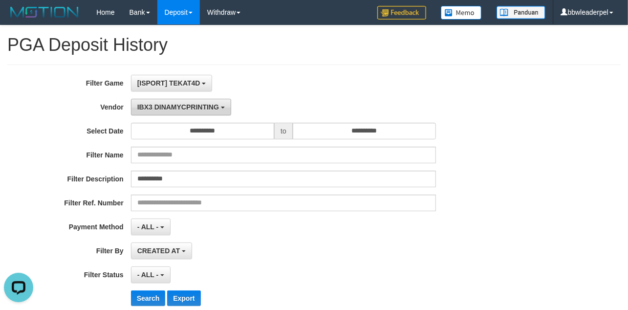
click at [163, 111] on button "IBX3 DINAMYCPRINTING" at bounding box center [181, 107] width 100 height 17
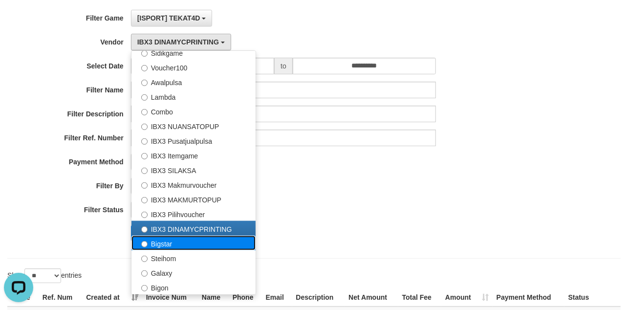
click at [164, 243] on label "Bigstar" at bounding box center [193, 242] width 124 height 15
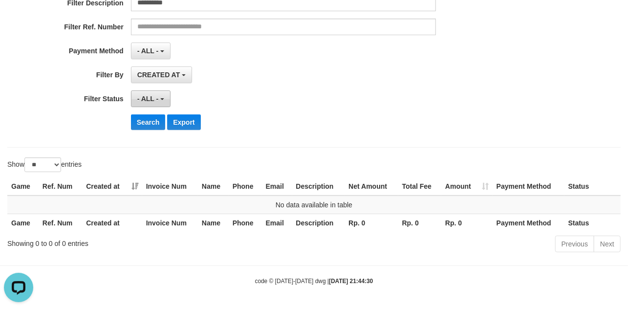
click at [141, 106] on button "- ALL -" at bounding box center [151, 98] width 40 height 17
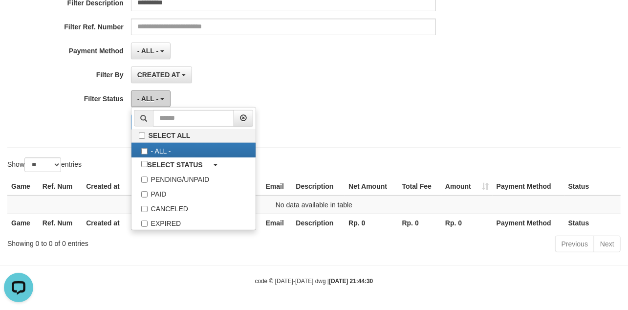
click at [159, 93] on button "- ALL -" at bounding box center [151, 98] width 40 height 17
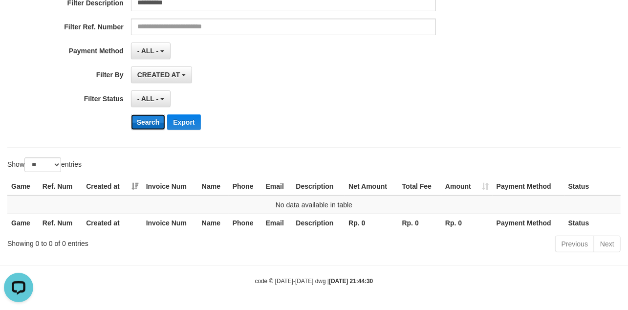
click at [146, 116] on button "Search" at bounding box center [148, 122] width 35 height 16
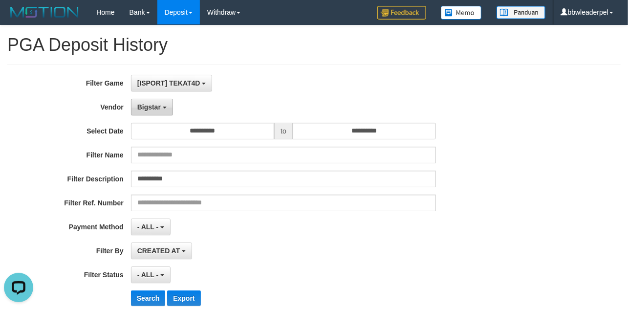
click at [151, 108] on span "Bigstar" at bounding box center [148, 107] width 23 height 8
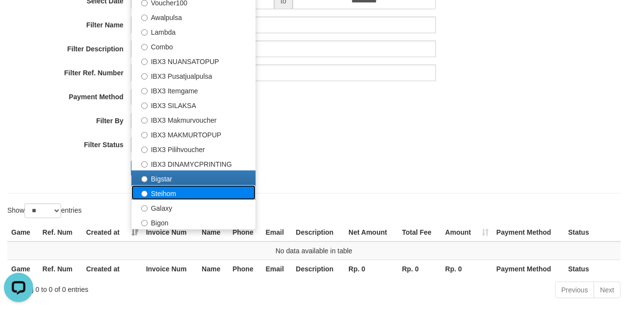
click at [184, 190] on label "Steihom" at bounding box center [193, 192] width 124 height 15
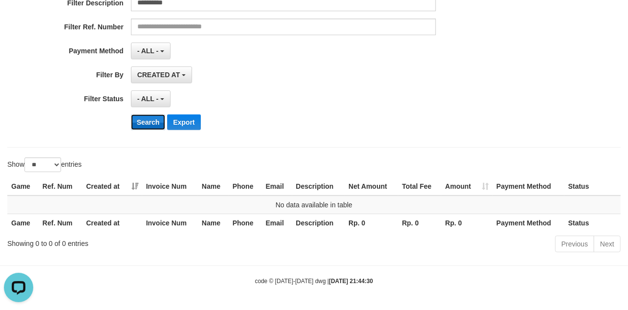
click at [147, 115] on button "Search" at bounding box center [148, 122] width 35 height 16
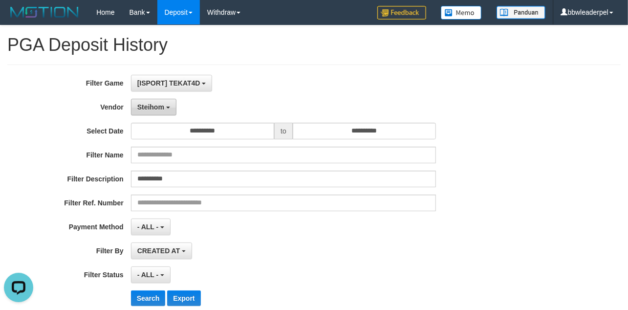
click at [167, 105] on button "Steihom" at bounding box center [153, 107] width 45 height 17
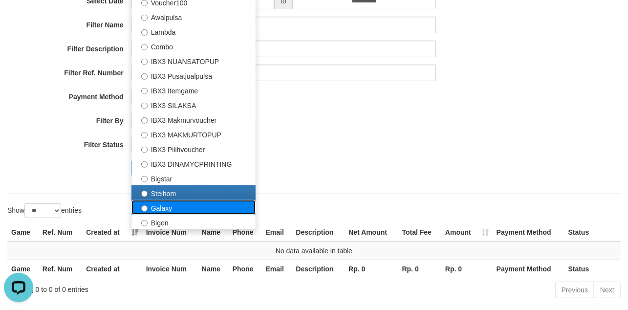
click at [167, 213] on label "Galaxy" at bounding box center [193, 207] width 124 height 15
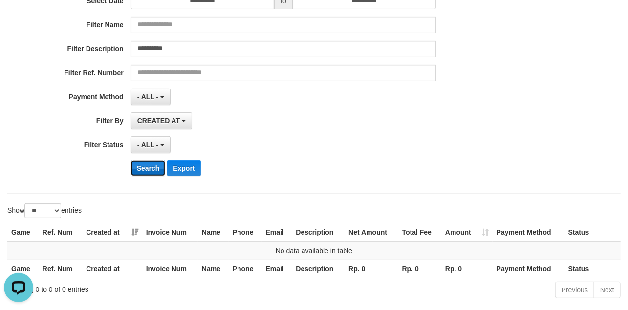
click at [151, 173] on button "Search" at bounding box center [148, 168] width 35 height 16
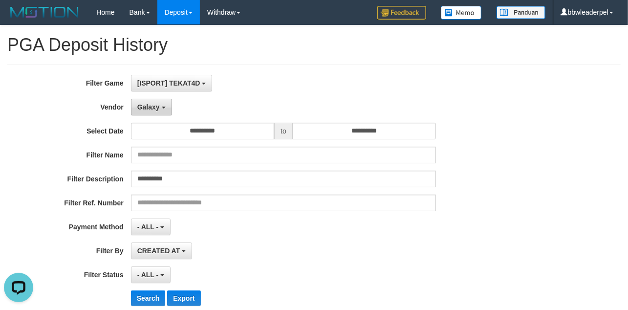
click at [147, 104] on span "Galaxy" at bounding box center [148, 107] width 22 height 8
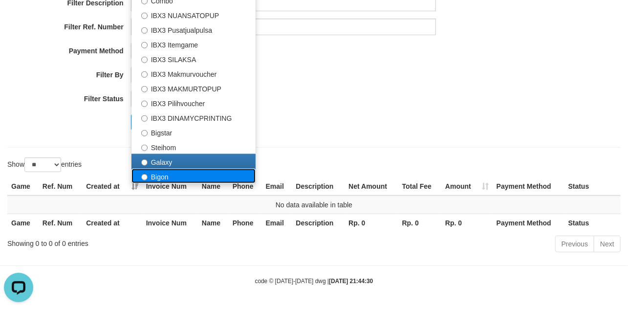
click at [160, 171] on label "Bigon" at bounding box center [193, 175] width 124 height 15
select select "**********"
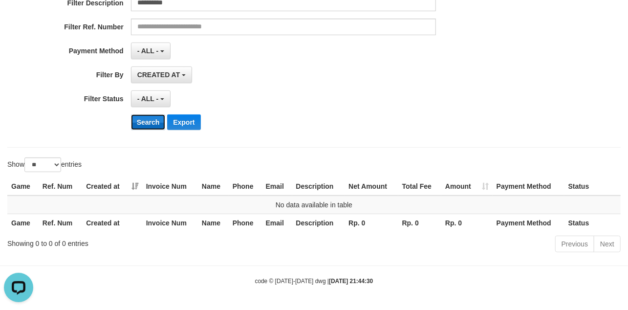
click at [157, 128] on button "Search" at bounding box center [148, 122] width 35 height 16
drag, startPoint x: 487, startPoint y: 77, endPoint x: 410, endPoint y: 65, distance: 78.0
click at [487, 77] on div "**********" at bounding box center [261, 74] width 523 height 17
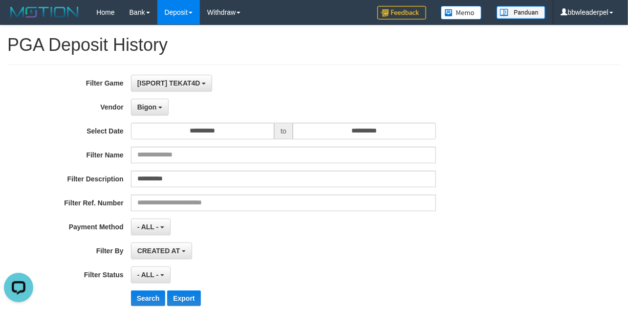
click at [411, 213] on div "**********" at bounding box center [261, 194] width 523 height 238
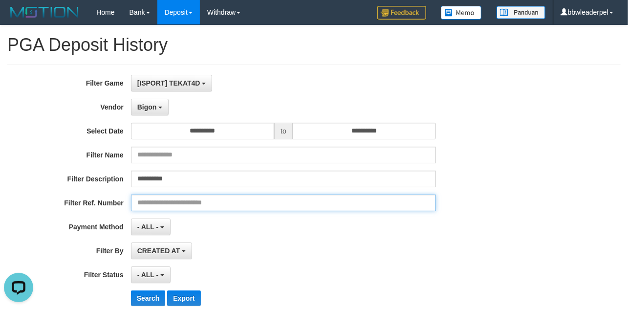
click at [390, 210] on input "text" at bounding box center [283, 202] width 305 height 17
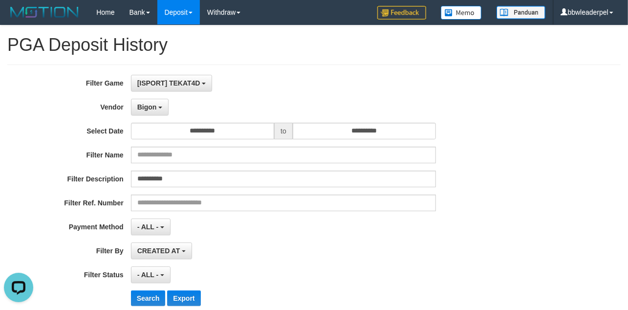
click at [359, 249] on div "CREATED AT PAID AT CREATED AT" at bounding box center [283, 250] width 305 height 17
click at [475, 191] on div "**********" at bounding box center [261, 194] width 523 height 238
